Goal: Task Accomplishment & Management: Manage account settings

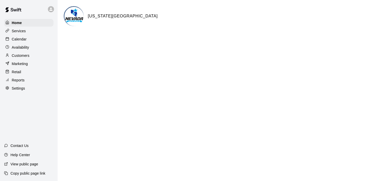
click at [26, 36] on div "Calendar" at bounding box center [28, 39] width 49 height 8
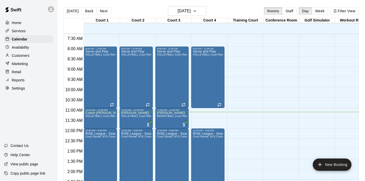
scroll to position [144, 0]
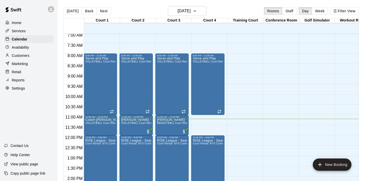
click at [205, 120] on div "12:00 AM – 6:00 AM Closed 8:00 AM – 11:00 AM Serve and Play VOLLEYBALL Court Re…" at bounding box center [207, 136] width 33 height 492
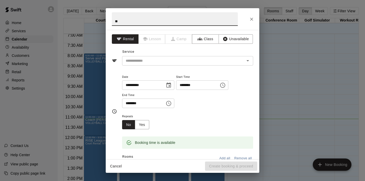
type input "*"
type input "**********"
click at [178, 62] on input "text" at bounding box center [180, 61] width 113 height 6
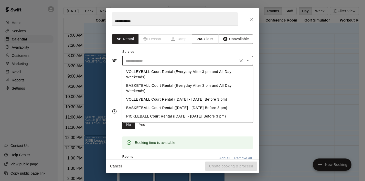
click at [172, 70] on li "VOLLEYBALL Court Rental (Everyday After 3 pm and All Day Weekends)" at bounding box center [187, 75] width 131 height 14
type input "**********"
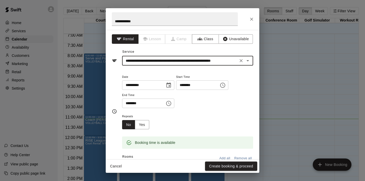
click at [225, 87] on icon "Choose time, selected time is 11:15 AM" at bounding box center [223, 85] width 6 height 6
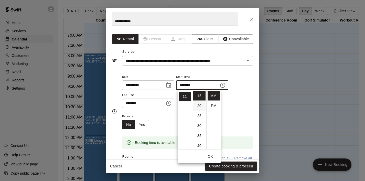
scroll to position [0, 0]
click at [199, 99] on li "00" at bounding box center [199, 95] width 12 height 9
type input "********"
click at [210, 160] on button "OK" at bounding box center [210, 156] width 16 height 9
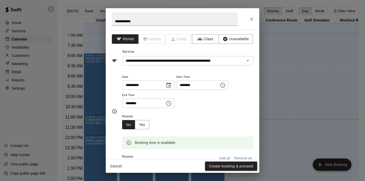
click at [171, 103] on icon "Choose time, selected time is 11:45 AM" at bounding box center [169, 103] width 6 height 6
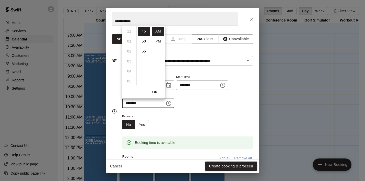
click at [130, 30] on ul "12 01 02 03 04 05 06 07 08 09 10 11" at bounding box center [129, 55] width 14 height 59
click at [145, 33] on li "00" at bounding box center [144, 31] width 12 height 9
click at [130, 32] on ul "12 01 02 03 04 05 06 07 08 09 10 11" at bounding box center [129, 55] width 14 height 59
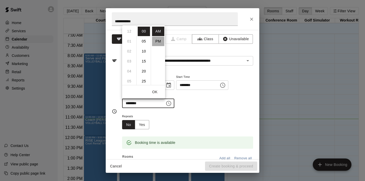
click at [157, 41] on li "PM" at bounding box center [158, 41] width 12 height 9
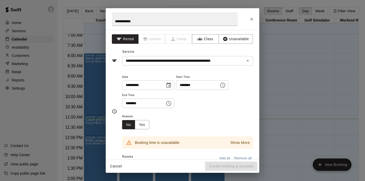
scroll to position [9, 0]
click at [172, 103] on icon "Choose time, selected time is 11:00 PM" at bounding box center [169, 103] width 6 height 6
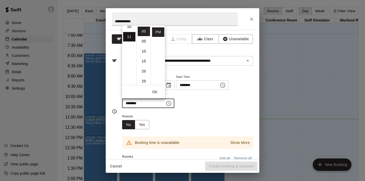
scroll to position [109, 0]
click at [144, 32] on li "00" at bounding box center [144, 31] width 12 height 9
click at [128, 30] on li "12" at bounding box center [129, 31] width 12 height 9
type input "********"
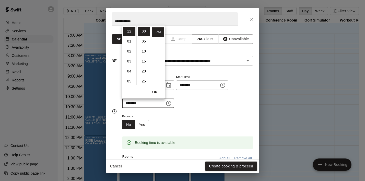
click at [156, 91] on button "OK" at bounding box center [155, 91] width 16 height 9
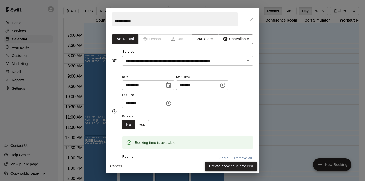
click at [225, 164] on button "Create booking & proceed" at bounding box center [231, 166] width 52 height 9
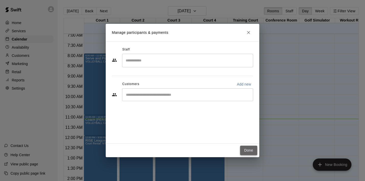
click at [250, 152] on button "Done" at bounding box center [248, 150] width 17 height 9
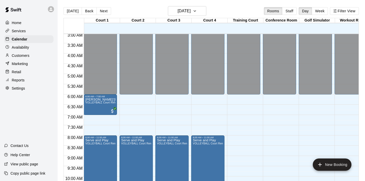
scroll to position [64, 0]
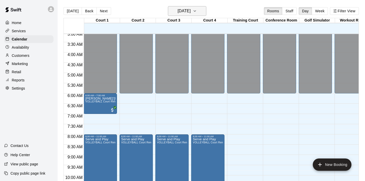
click at [202, 14] on button "[DATE]" at bounding box center [187, 11] width 38 height 10
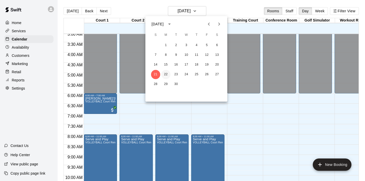
click at [168, 74] on button "22" at bounding box center [165, 74] width 9 height 9
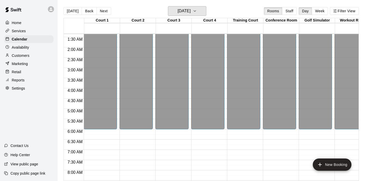
scroll to position [0, 0]
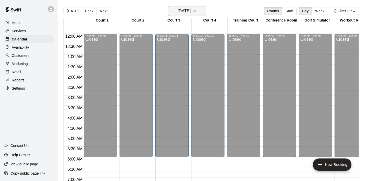
click at [197, 13] on icon "button" at bounding box center [195, 11] width 4 height 6
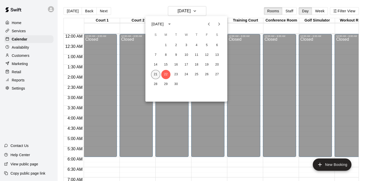
click at [155, 75] on button "21" at bounding box center [155, 74] width 9 height 9
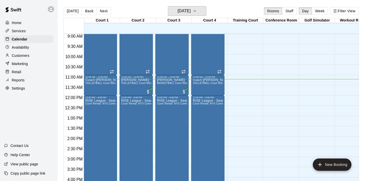
scroll to position [188, 0]
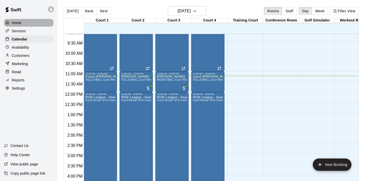
click at [20, 22] on p "Home" at bounding box center [17, 22] width 10 height 5
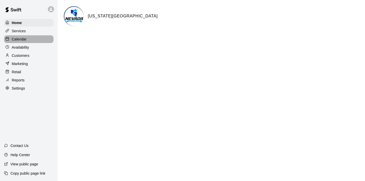
click at [19, 39] on p "Calendar" at bounding box center [19, 39] width 15 height 5
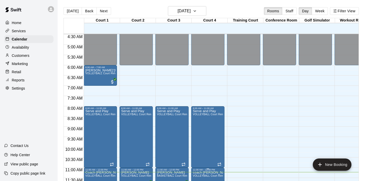
scroll to position [91, 0]
